Goal: Task Accomplishment & Management: Complete application form

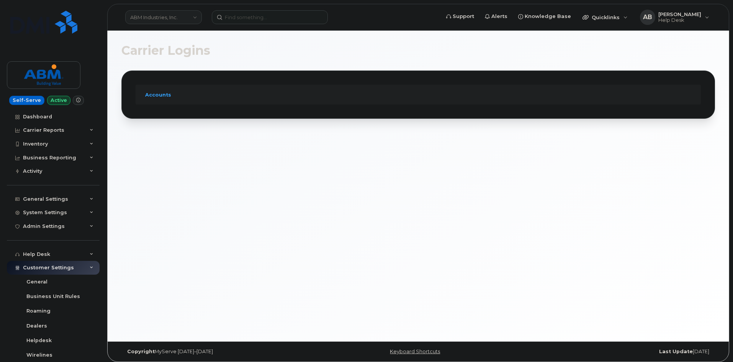
click at [181, 19] on link "ABM Industries, Inc." at bounding box center [163, 17] width 77 height 14
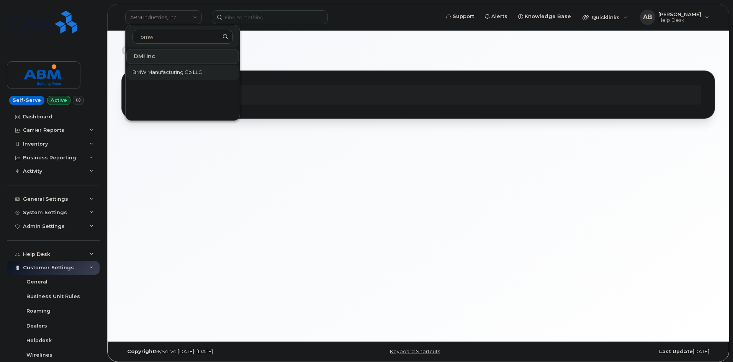
type input "bmw"
click at [186, 75] on span "BMW Manufacturing Co LLC" at bounding box center [168, 73] width 70 height 8
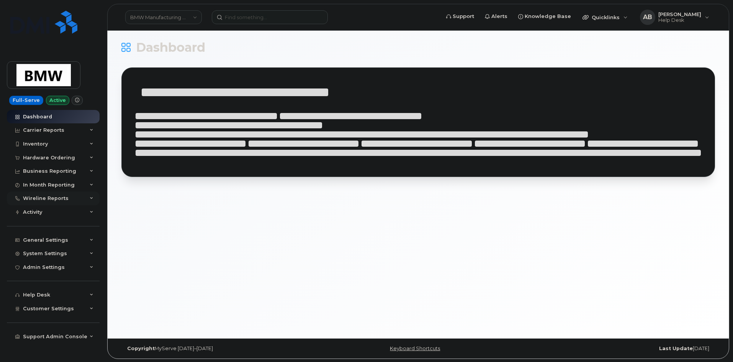
scroll to position [4, 0]
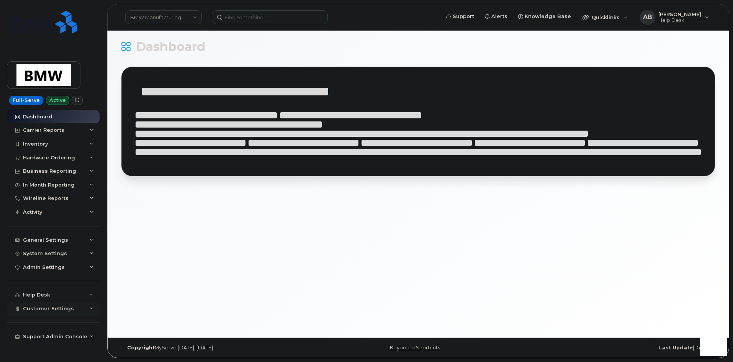
click at [92, 310] on icon at bounding box center [92, 309] width 4 height 4
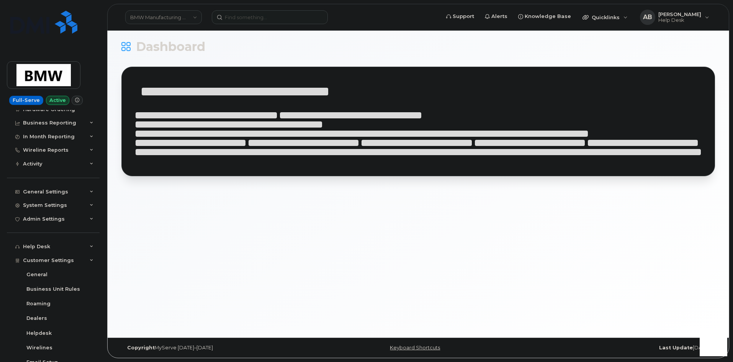
scroll to position [172, 0]
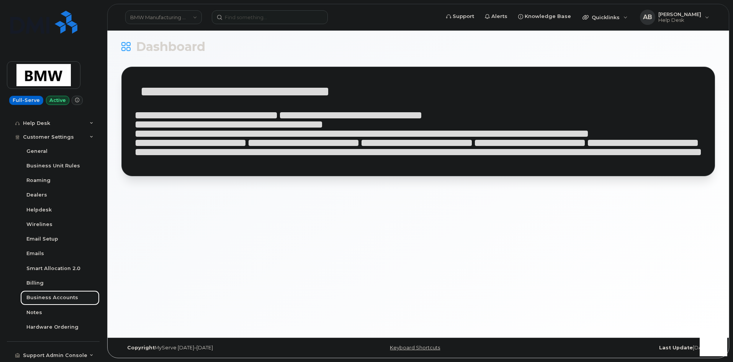
click at [59, 298] on div "Business Accounts" at bounding box center [52, 297] width 52 height 7
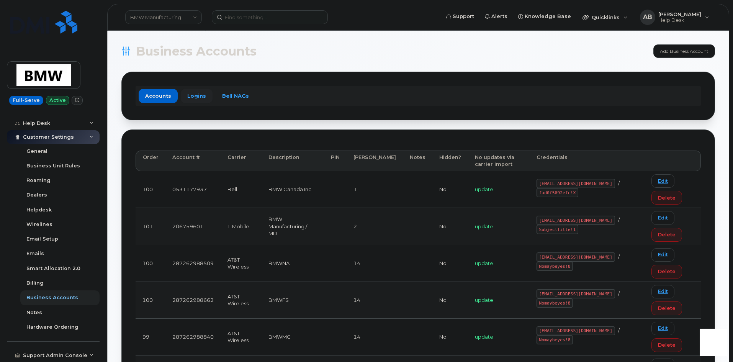
click at [198, 100] on link "Logins" at bounding box center [197, 96] width 32 height 14
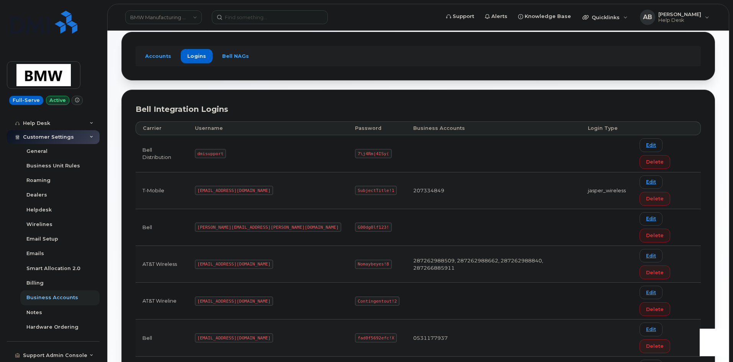
scroll to position [41, 0]
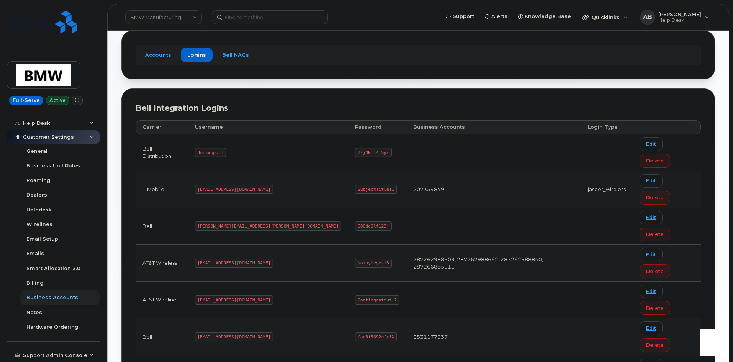
drag, startPoint x: 247, startPoint y: 285, endPoint x: 207, endPoint y: 288, distance: 40.7
copy code "MS-BMW@dminc.com"
drag, startPoint x: 321, startPoint y: 285, endPoint x: 287, endPoint y: 287, distance: 34.1
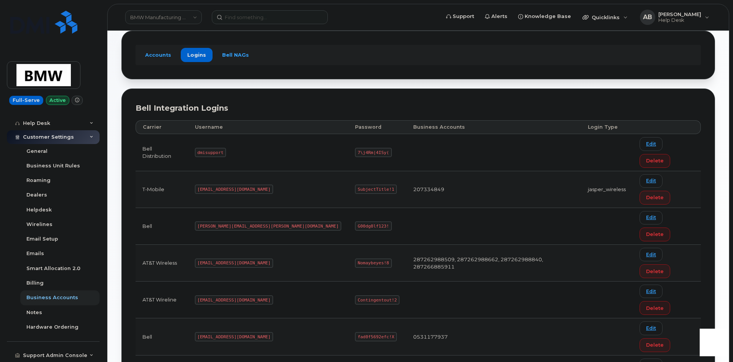
copy code "SubjectTitle!1"
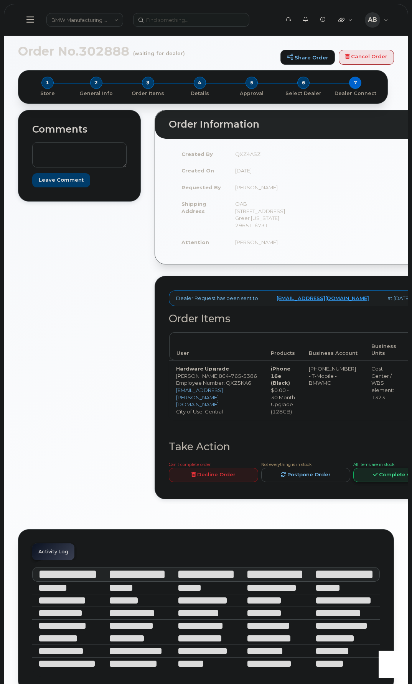
click at [360, 482] on link "Complete Order" at bounding box center [397, 475] width 89 height 14
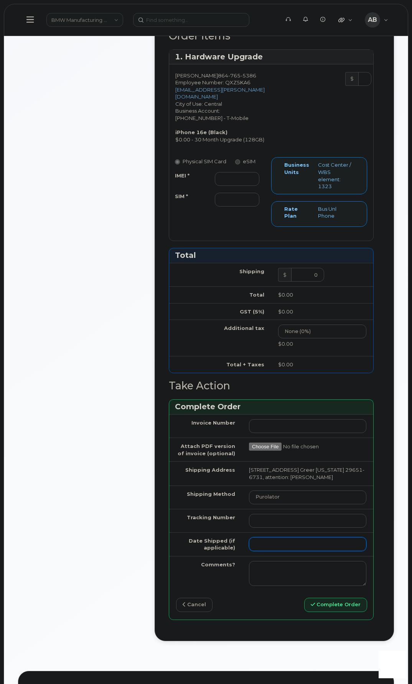
scroll to position [422, 0]
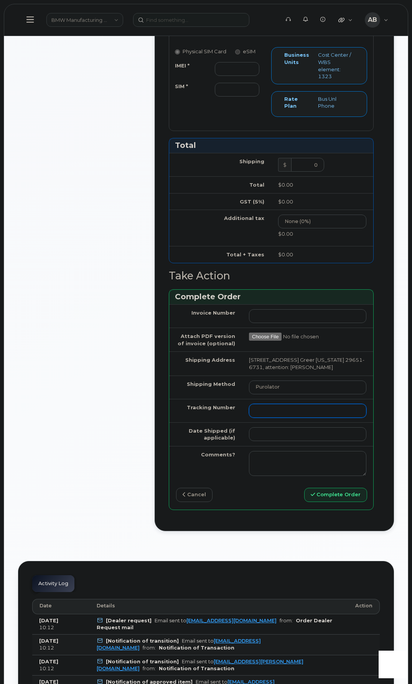
click at [258, 418] on input "Tracking Number" at bounding box center [307, 411] width 117 height 14
paste input "1Z3V891R0287252739"
type input "1Z3V891R0287252739"
click at [287, 394] on select "Purolator UPS FedEx Canada Post Courier Other Drop Off Pick Up" at bounding box center [307, 388] width 117 height 14
select select "UPS"
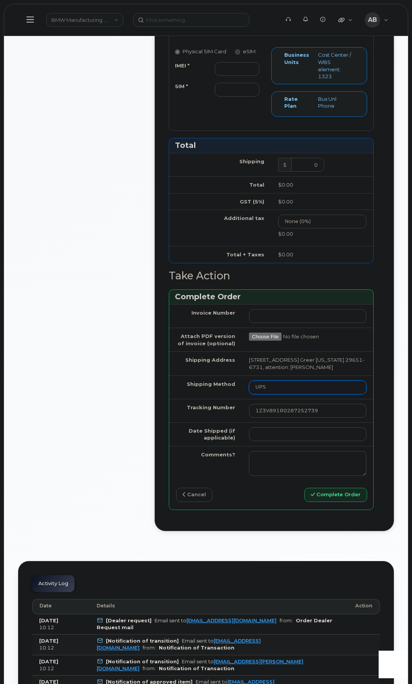
click at [249, 394] on select "Purolator UPS FedEx Canada Post Courier Other Drop Off Pick Up" at bounding box center [307, 388] width 117 height 14
click at [277, 441] on input "Date Shipped (if applicable)" at bounding box center [307, 434] width 117 height 14
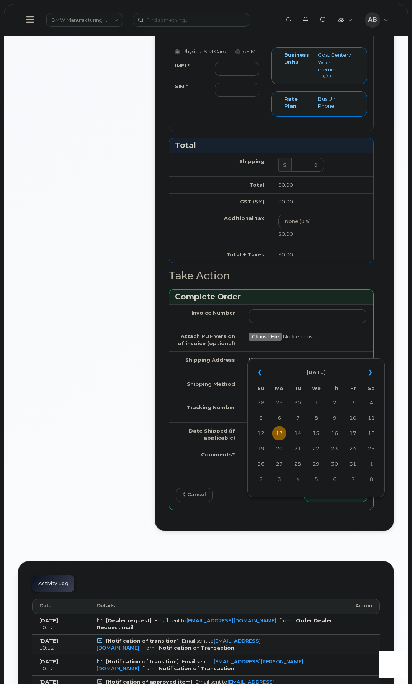
click at [280, 435] on td "13" at bounding box center [279, 433] width 14 height 14
type input "2025-10-13"
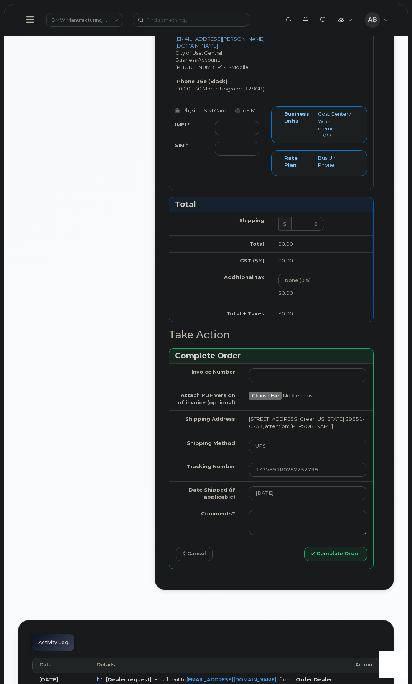
scroll to position [230, 0]
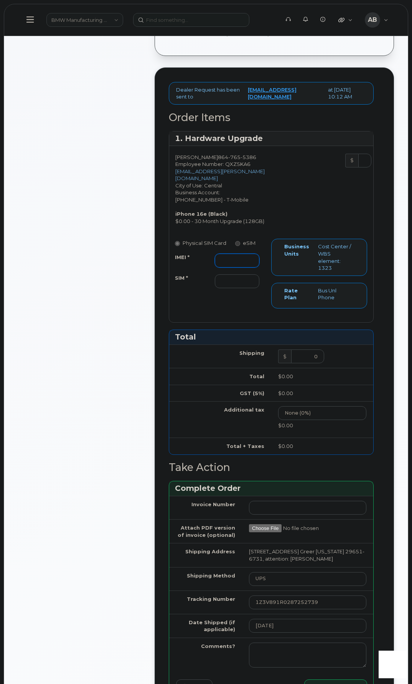
click at [231, 267] on input "IMEI *" at bounding box center [237, 261] width 44 height 14
paste input "350304976021123"
type input "350304976021123"
click at [235, 288] on input "SIM *" at bounding box center [237, 281] width 44 height 14
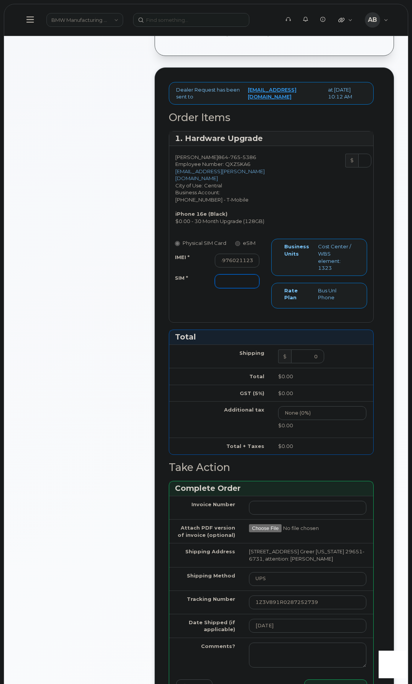
scroll to position [0, 0]
type input "N/A"
click at [268, 225] on div "Gemma Onorato 864 765 5386 Employee Number: QXZ5KA6 gemma.onorato@bmwmcext.com …" at bounding box center [220, 189] width 102 height 71
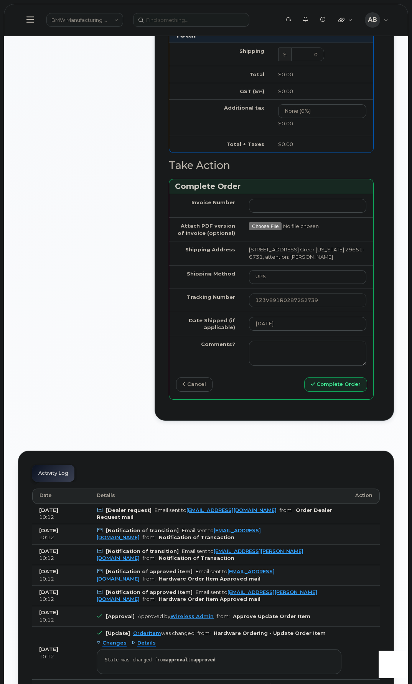
scroll to position [536, 0]
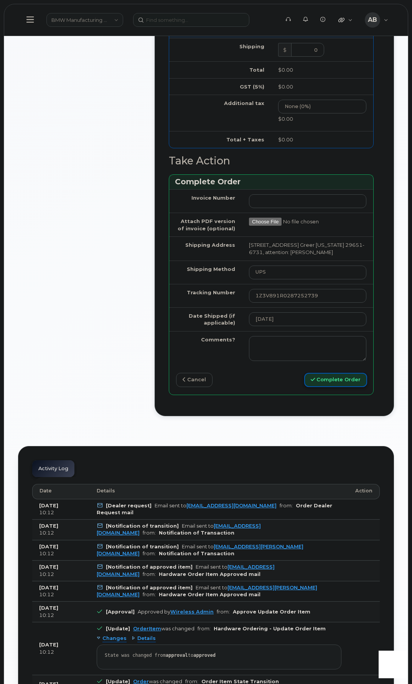
click at [321, 387] on button "Complete Order" at bounding box center [335, 380] width 63 height 14
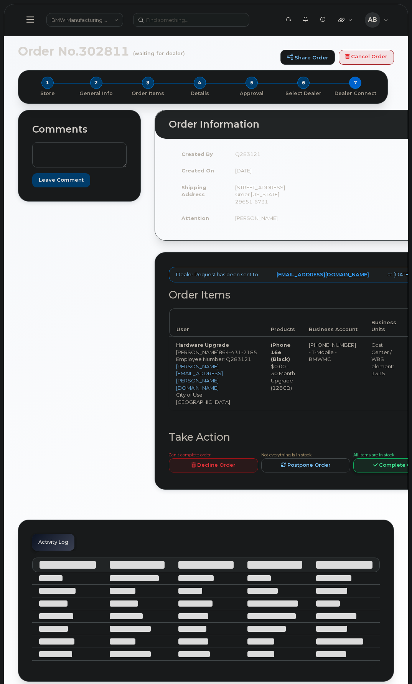
click at [353, 472] on link "Complete Order" at bounding box center [397, 465] width 89 height 14
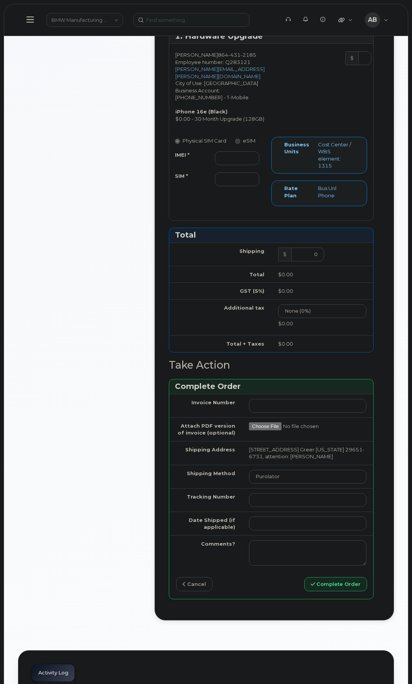
scroll to position [422, 0]
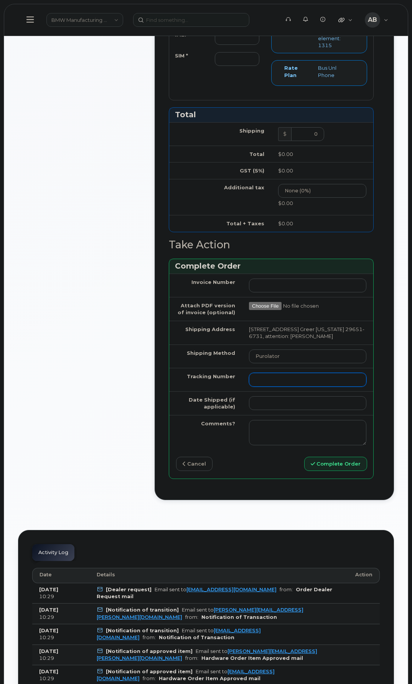
click at [266, 387] on input "Tracking Number" at bounding box center [307, 380] width 117 height 14
paste input "1Z3V891R1387248938"
type input "1Z3V891R1387248938"
click at [276, 363] on select "Purolator UPS FedEx Canada Post Courier Other Drop Off Pick Up" at bounding box center [307, 356] width 117 height 14
select select "UPS"
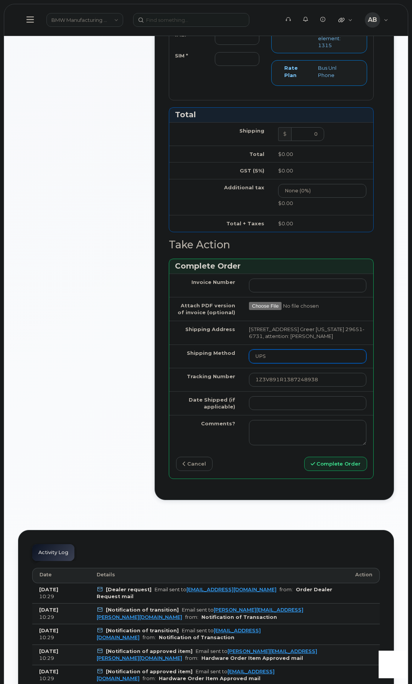
click at [249, 363] on select "Purolator UPS FedEx Canada Post Courier Other Drop Off Pick Up" at bounding box center [307, 356] width 117 height 14
click at [268, 410] on input "Date Shipped (if applicable)" at bounding box center [307, 403] width 117 height 14
click at [277, 418] on td "13" at bounding box center [279, 417] width 14 height 14
type input "[DATE]"
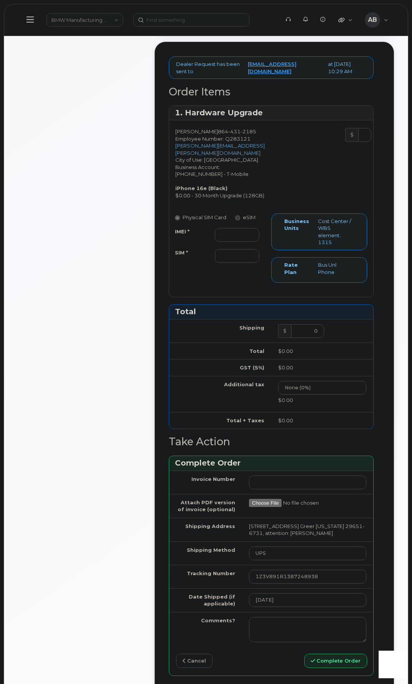
scroll to position [192, 0]
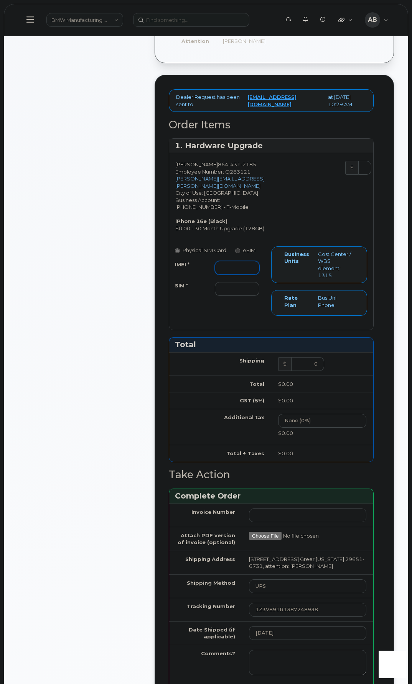
click at [244, 275] on input "IMEI *" at bounding box center [237, 268] width 44 height 14
paste input "354566763919745"
type input "354566763919745"
click at [230, 296] on input "SIM *" at bounding box center [237, 289] width 44 height 14
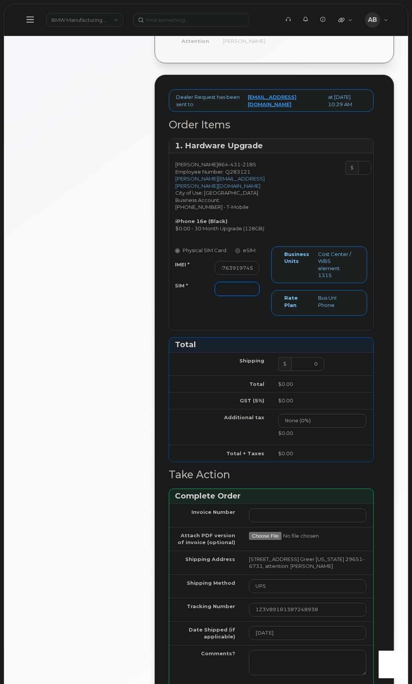
scroll to position [0, 0]
type input "N/A"
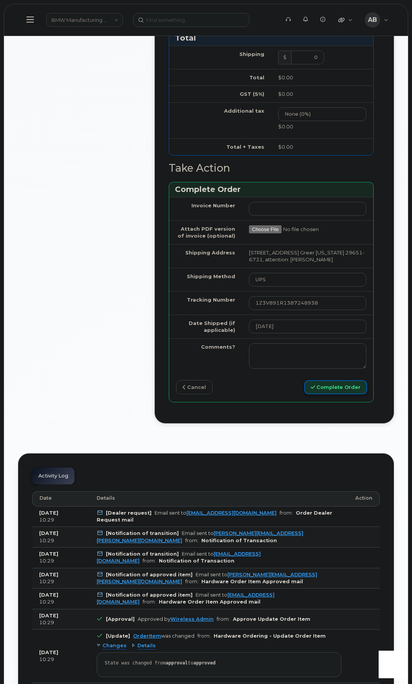
click at [341, 394] on button "Complete Order" at bounding box center [335, 387] width 63 height 14
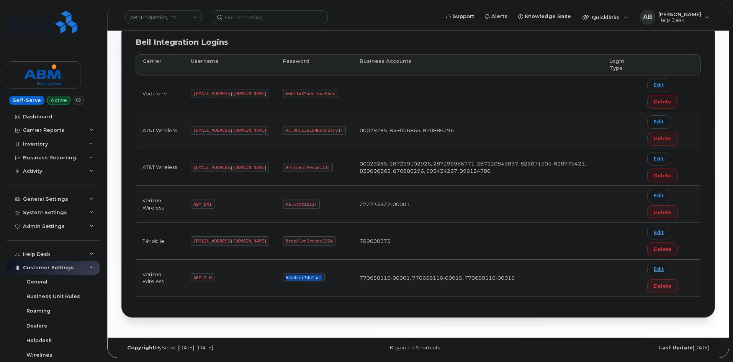
scroll to position [131, 0]
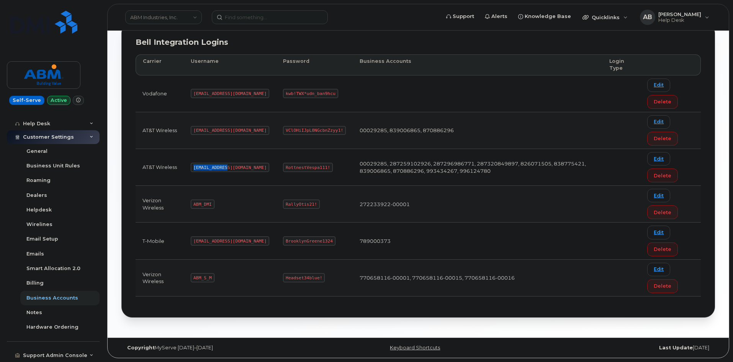
drag, startPoint x: 225, startPoint y: 167, endPoint x: 190, endPoint y: 167, distance: 34.9
click at [190, 167] on td "[EMAIL_ADDRESS][DOMAIN_NAME]" at bounding box center [230, 167] width 92 height 37
copy code "[EMAIL_ADDRESS][DOMAIN_NAME]"
drag, startPoint x: 300, startPoint y: 166, endPoint x: 251, endPoint y: 171, distance: 49.6
click at [276, 171] on td "RottnestVespa111!" at bounding box center [314, 167] width 77 height 37
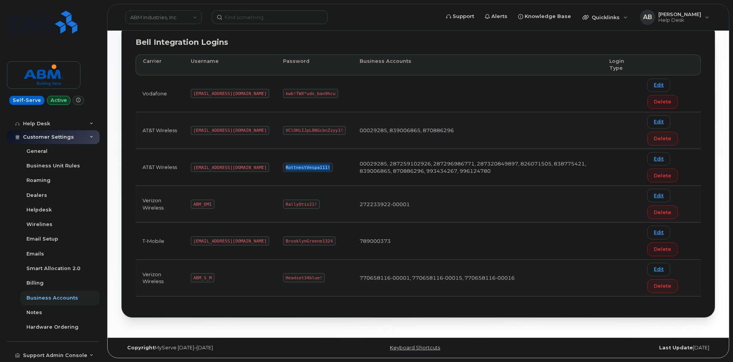
copy code "RottnestVespa111!"
